Goal: Task Accomplishment & Management: Use online tool/utility

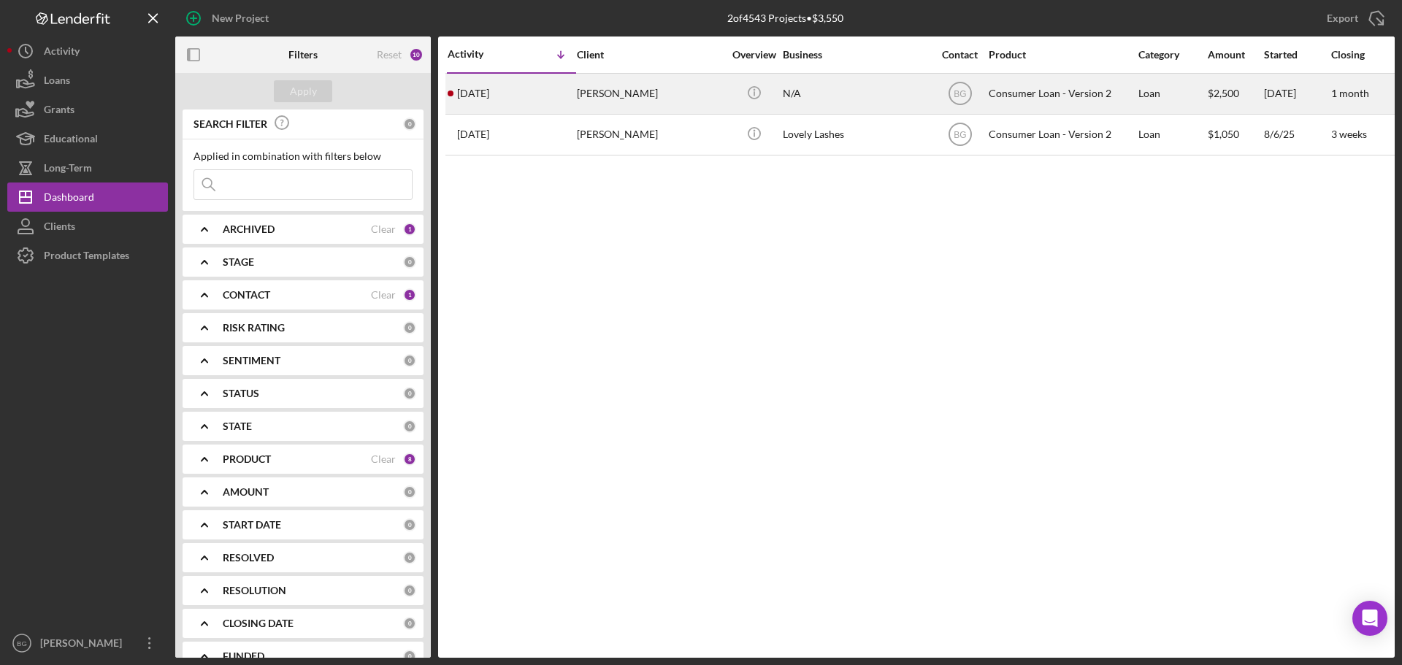
click at [564, 93] on div "[DATE] [PERSON_NAME]" at bounding box center [512, 93] width 128 height 39
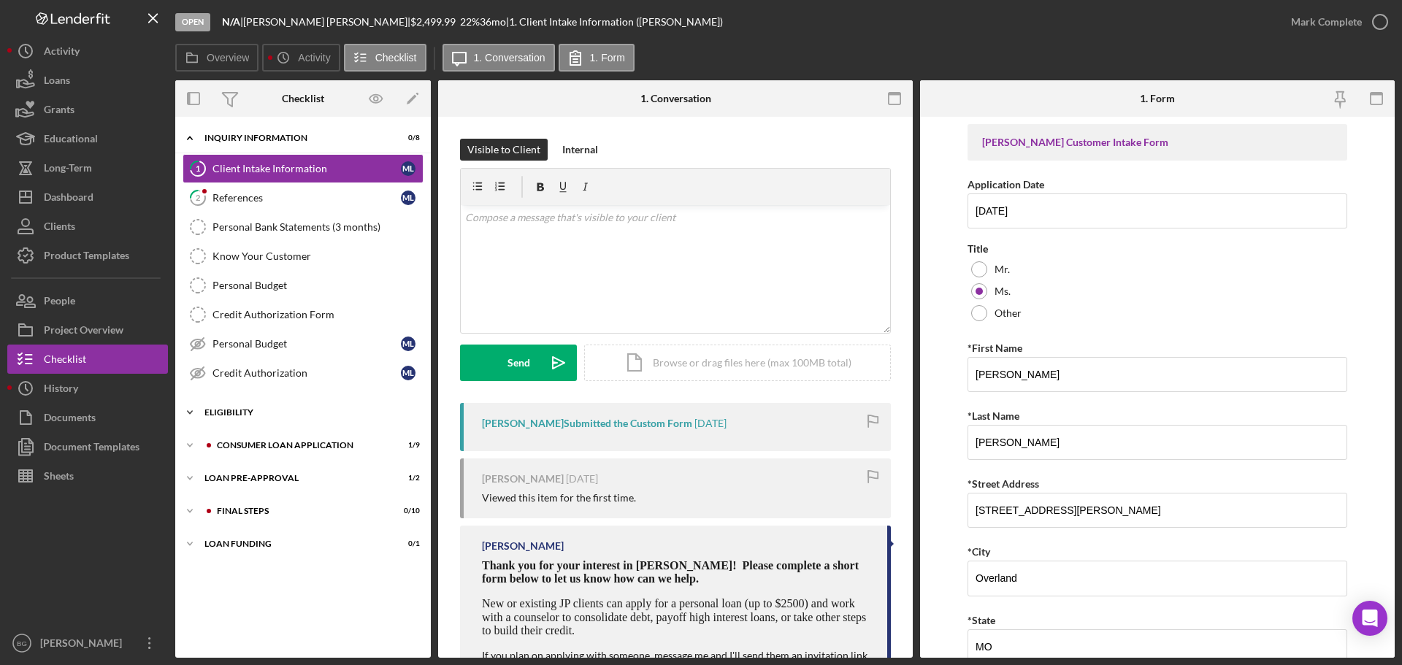
click at [245, 413] on div "Eligibility" at bounding box center [308, 412] width 208 height 9
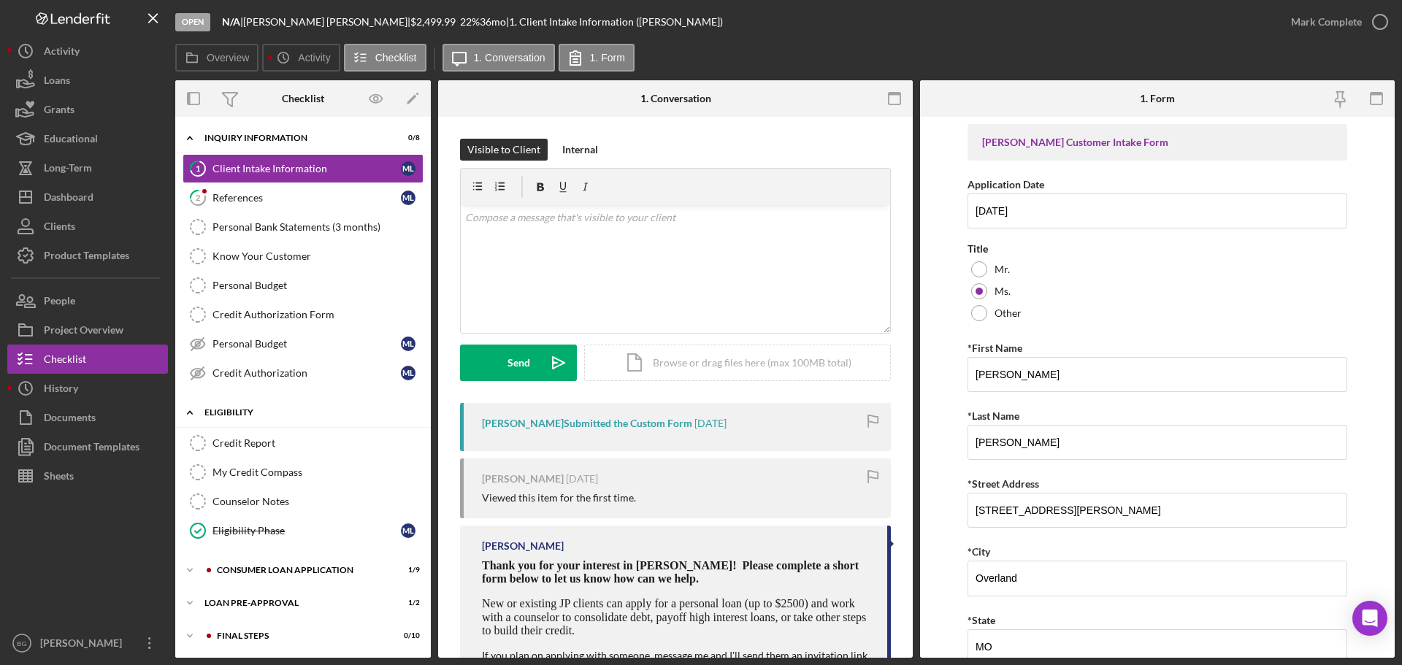
scroll to position [34, 0]
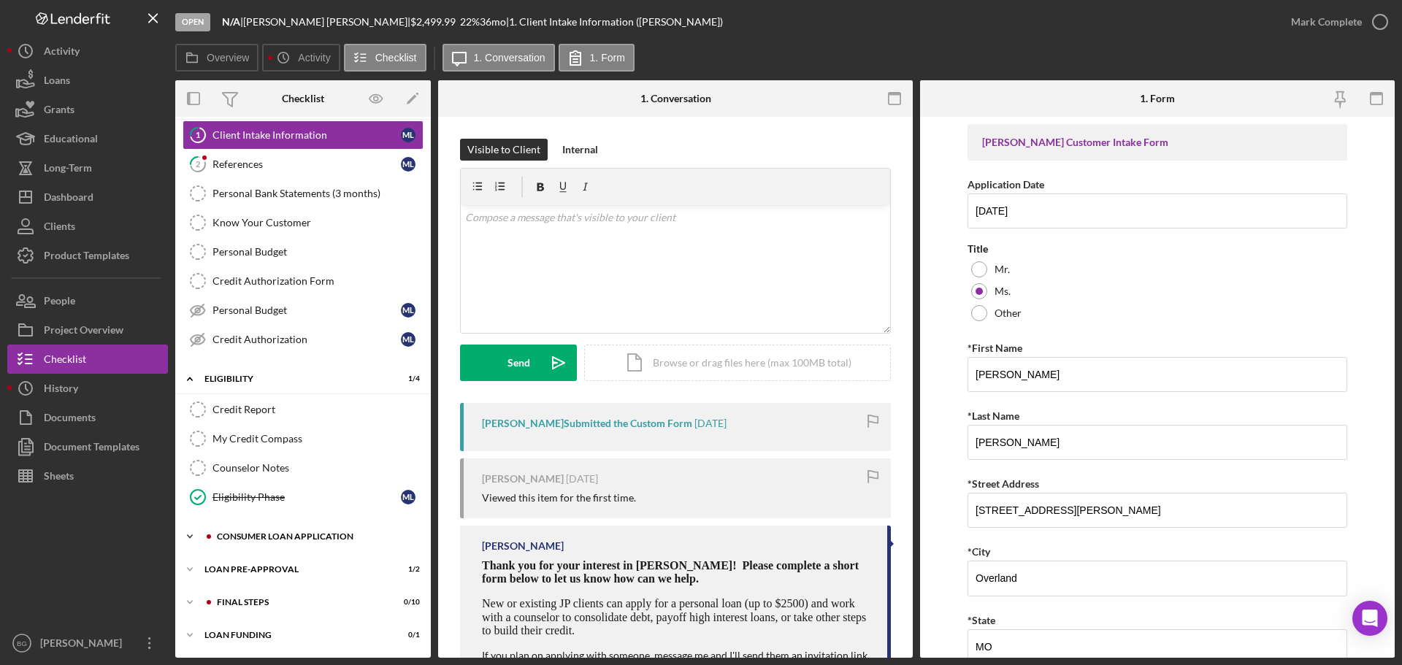
click at [259, 531] on div "Icon/Expander Consumer Loan Application 1 / 9" at bounding box center [303, 536] width 256 height 29
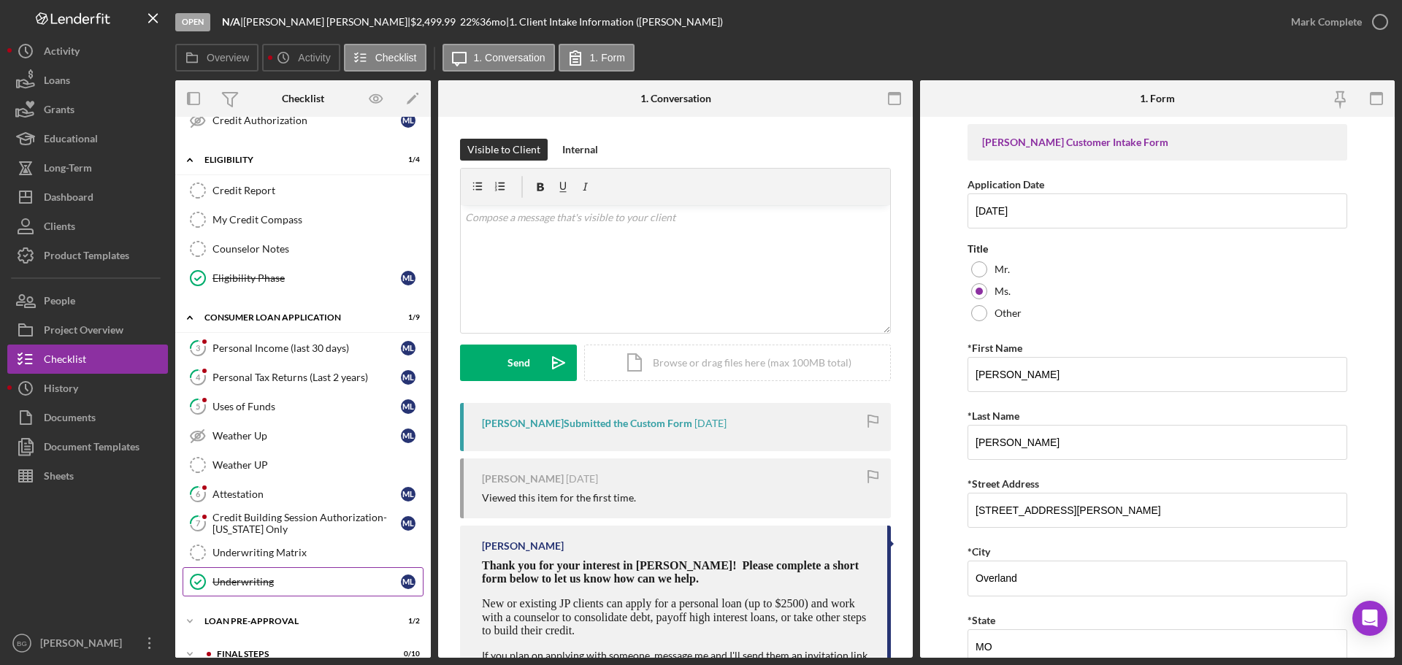
scroll to position [304, 0]
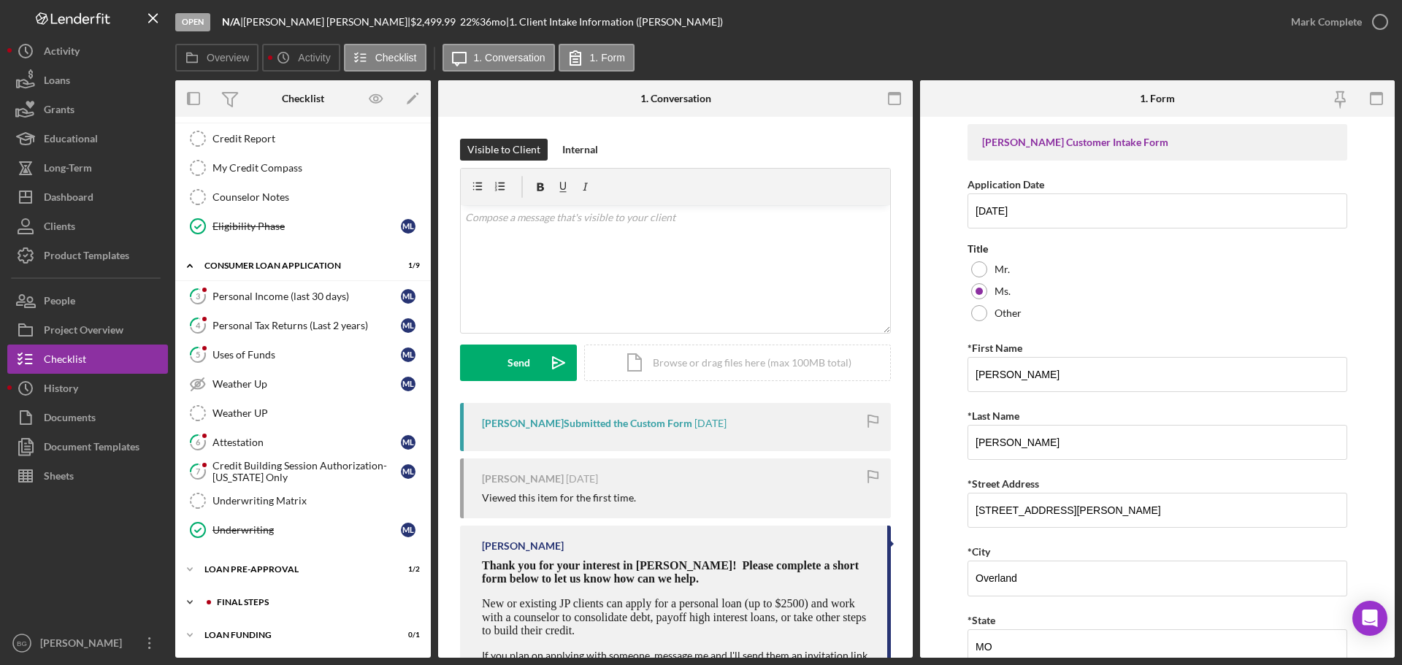
click at [256, 609] on div "Icon/Expander FINAL STEPS 0 / 10" at bounding box center [303, 602] width 256 height 29
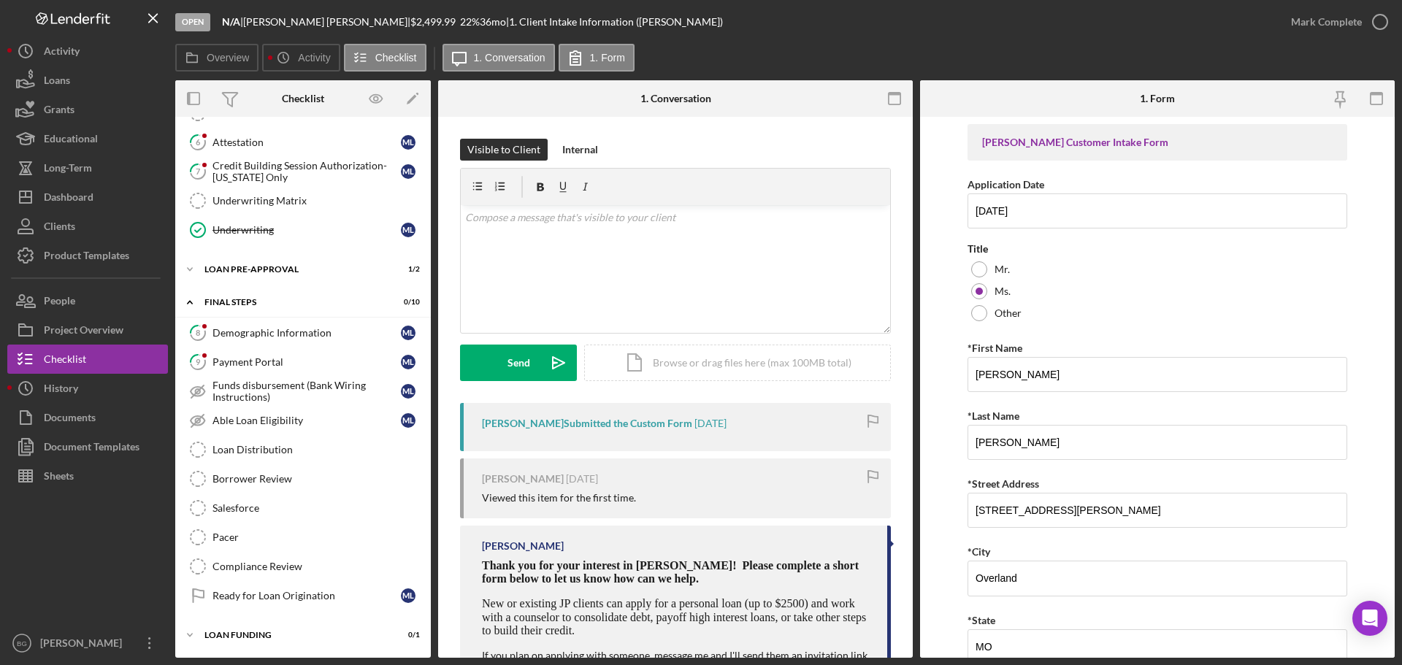
scroll to position [20, 0]
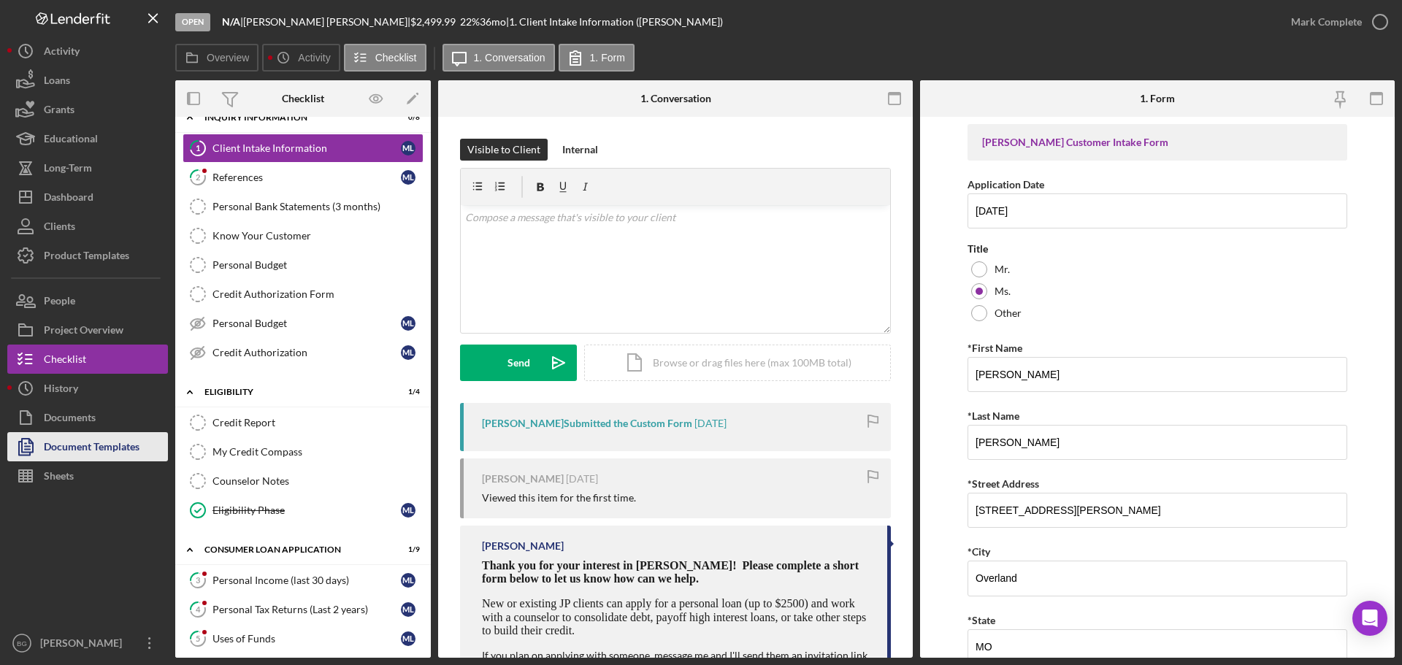
click at [65, 452] on div "Document Templates" at bounding box center [92, 448] width 96 height 33
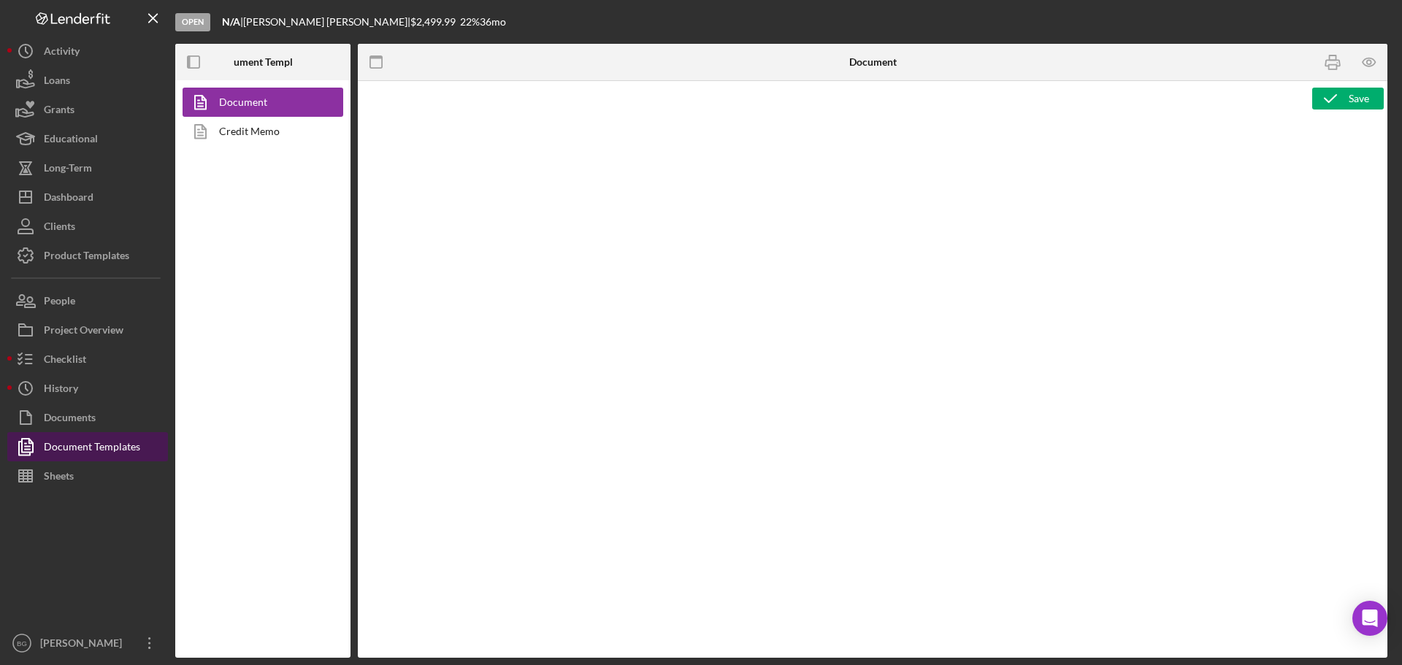
type textarea "<h1>Wiring Instructions</h1> <p style="text-align: left">Borrower Name:&nbsp; <…"
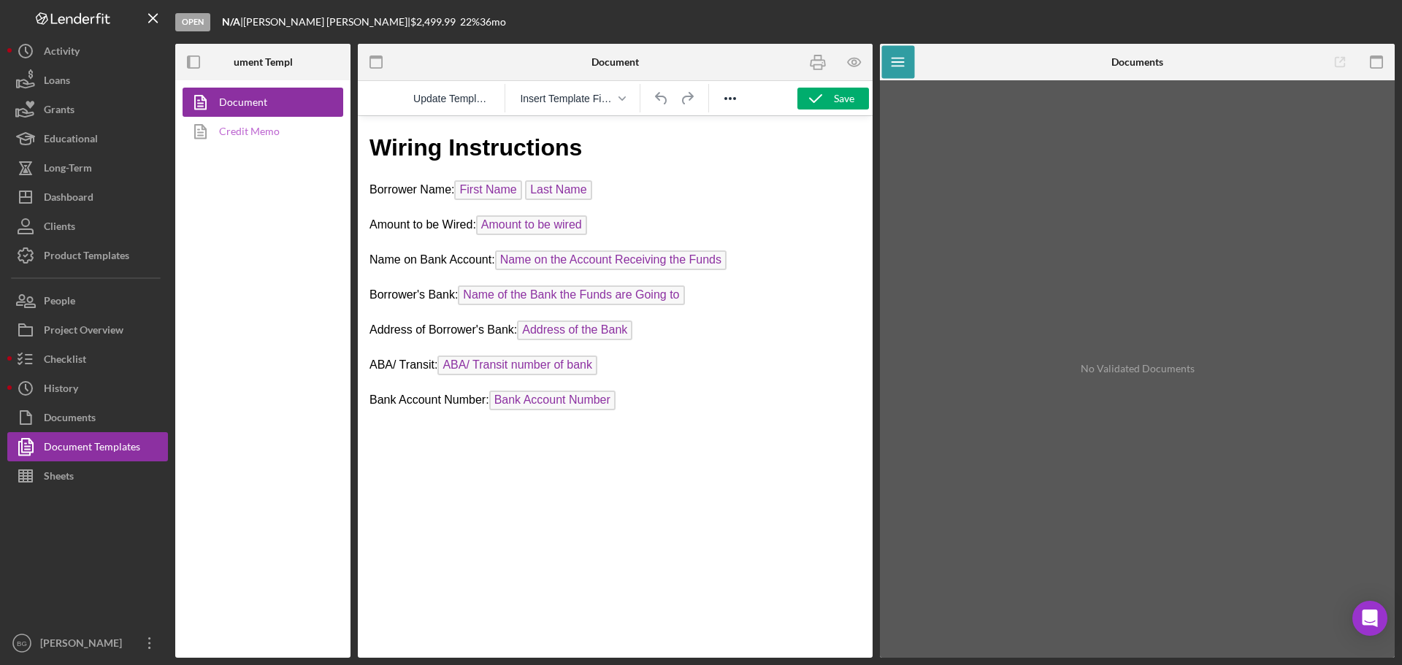
click at [234, 136] on link "Credit Memo" at bounding box center [259, 131] width 153 height 29
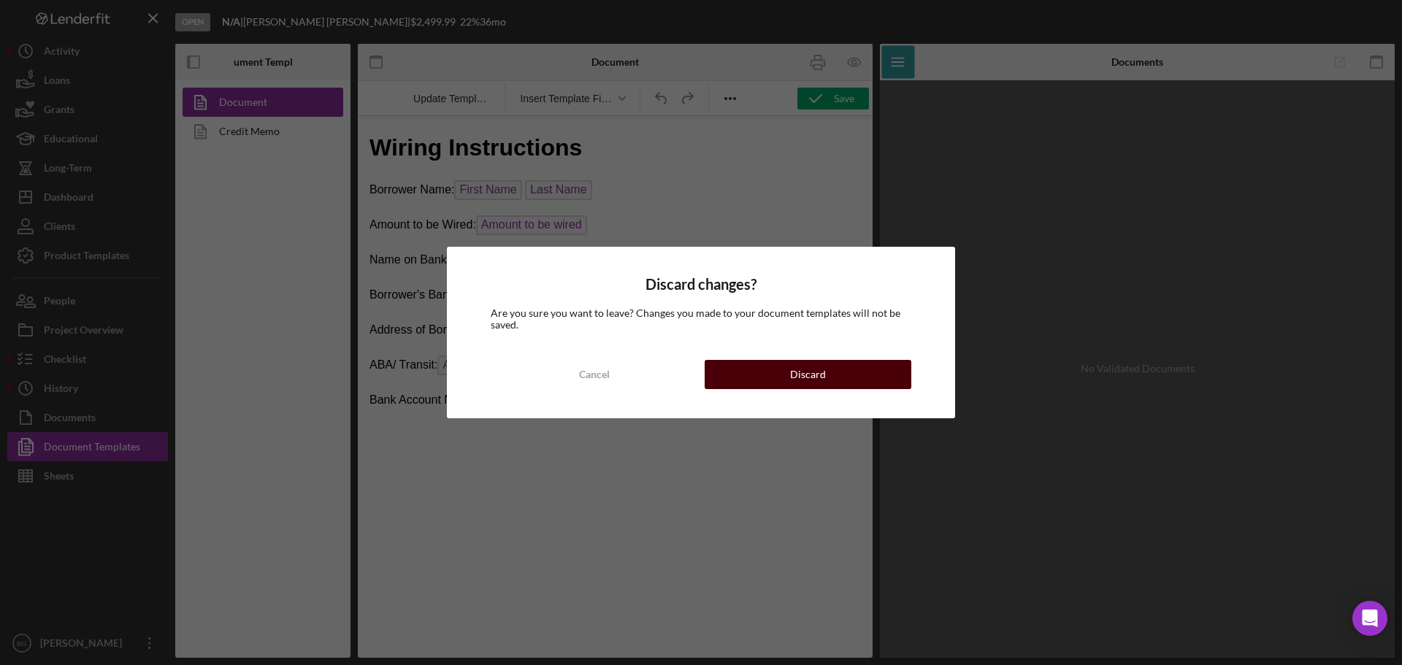
click at [875, 371] on button "Discard" at bounding box center [808, 374] width 207 height 29
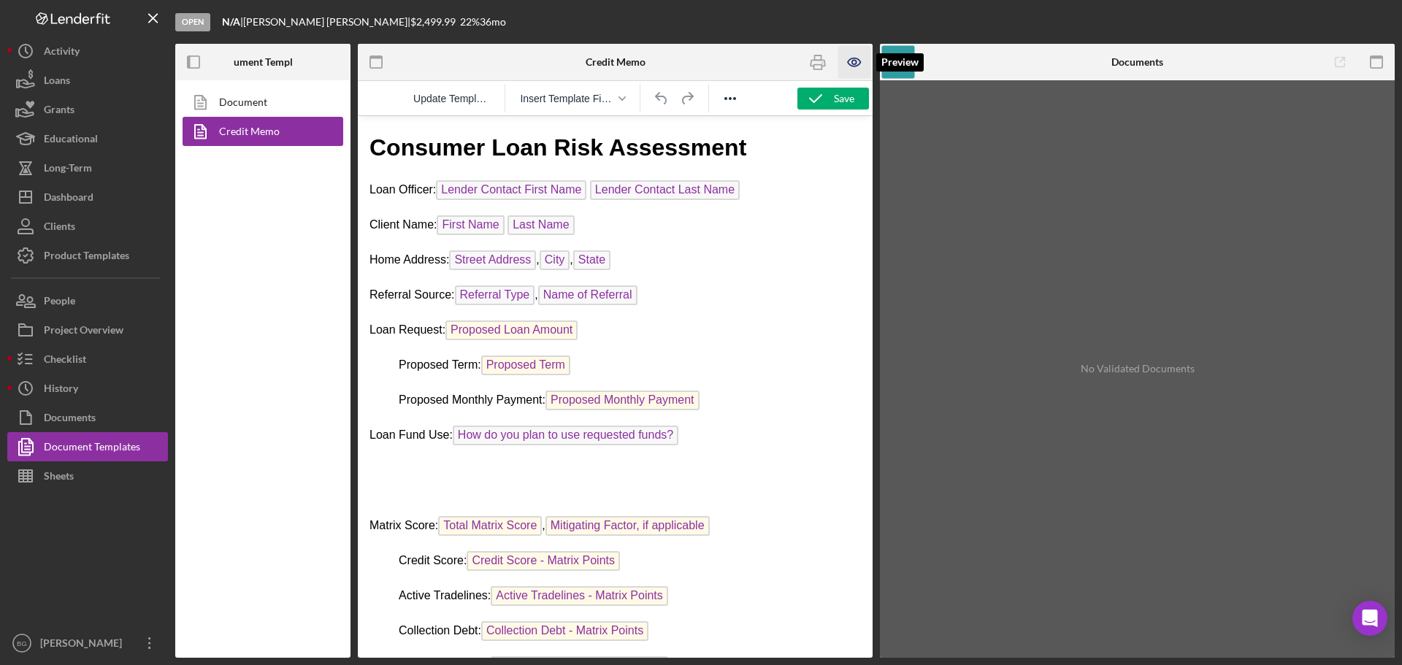
click at [849, 64] on icon "button" at bounding box center [854, 62] width 33 height 33
